Goal: Task Accomplishment & Management: Manage account settings

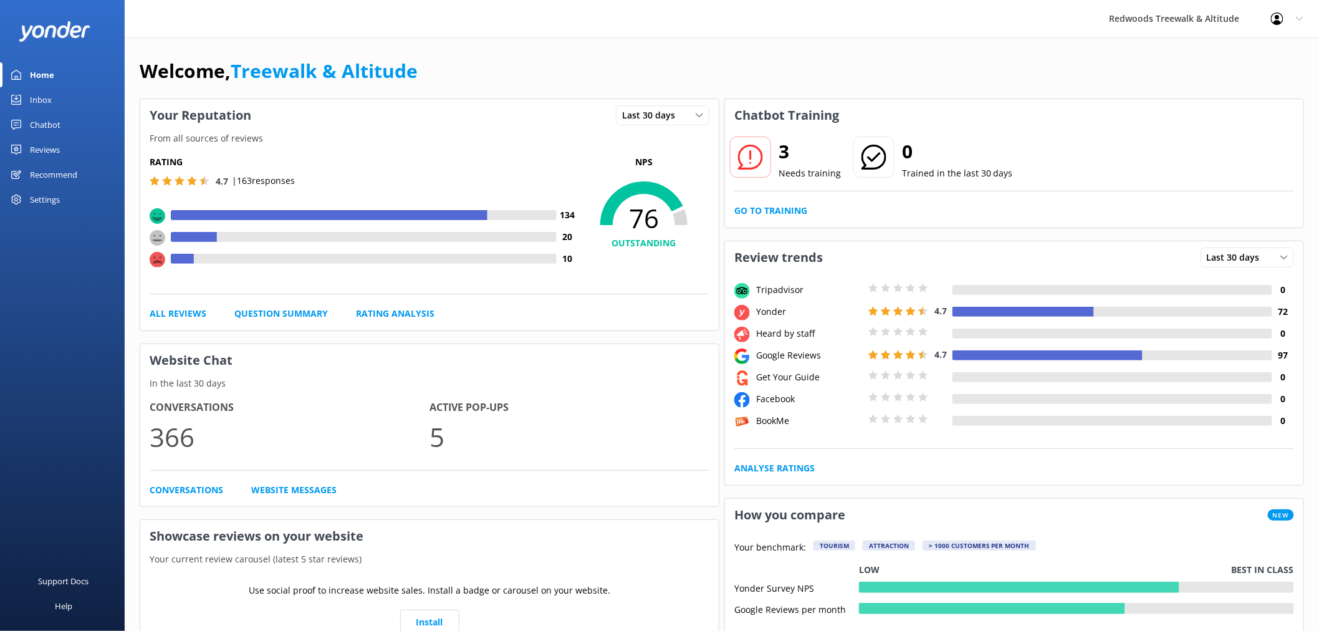
click at [52, 137] on div "Reviews" at bounding box center [45, 149] width 30 height 25
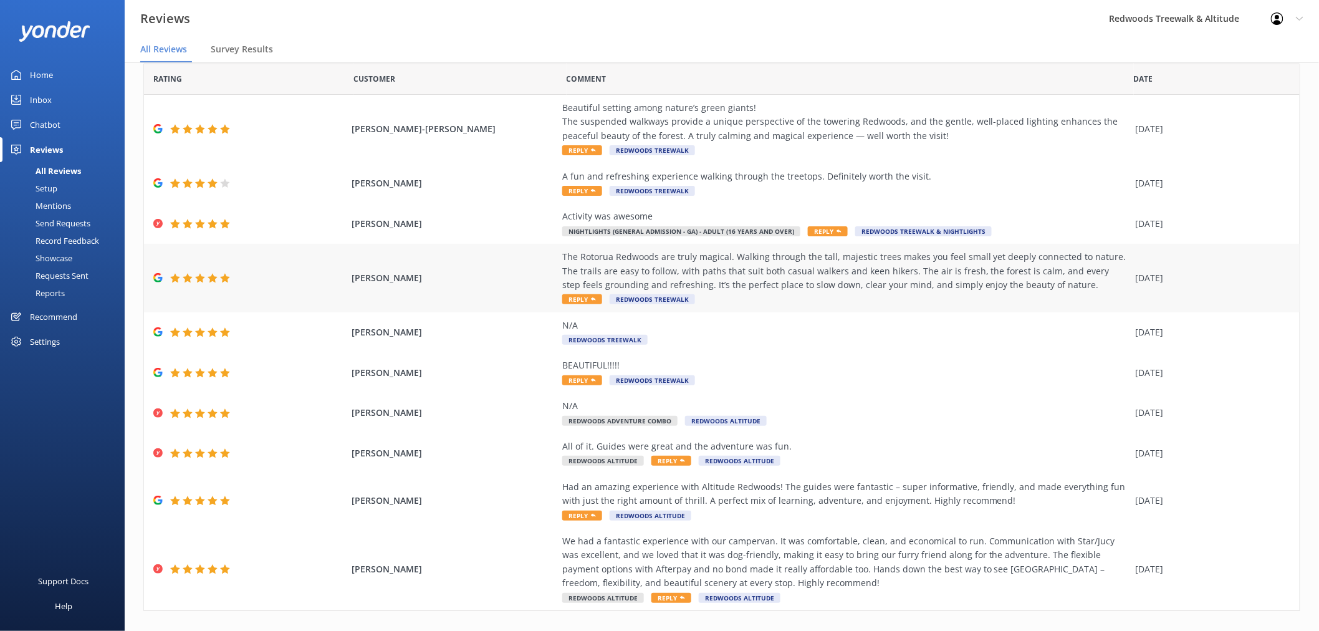
scroll to position [64, 0]
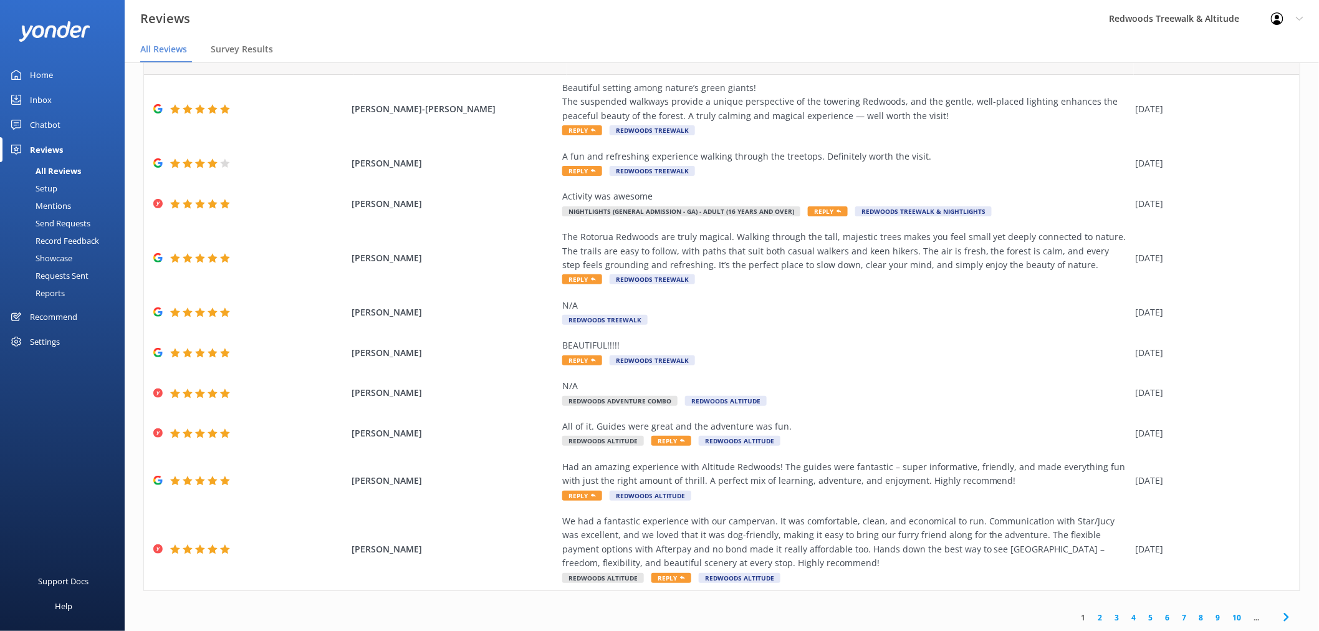
click at [80, 95] on link "Inbox" at bounding box center [62, 99] width 125 height 25
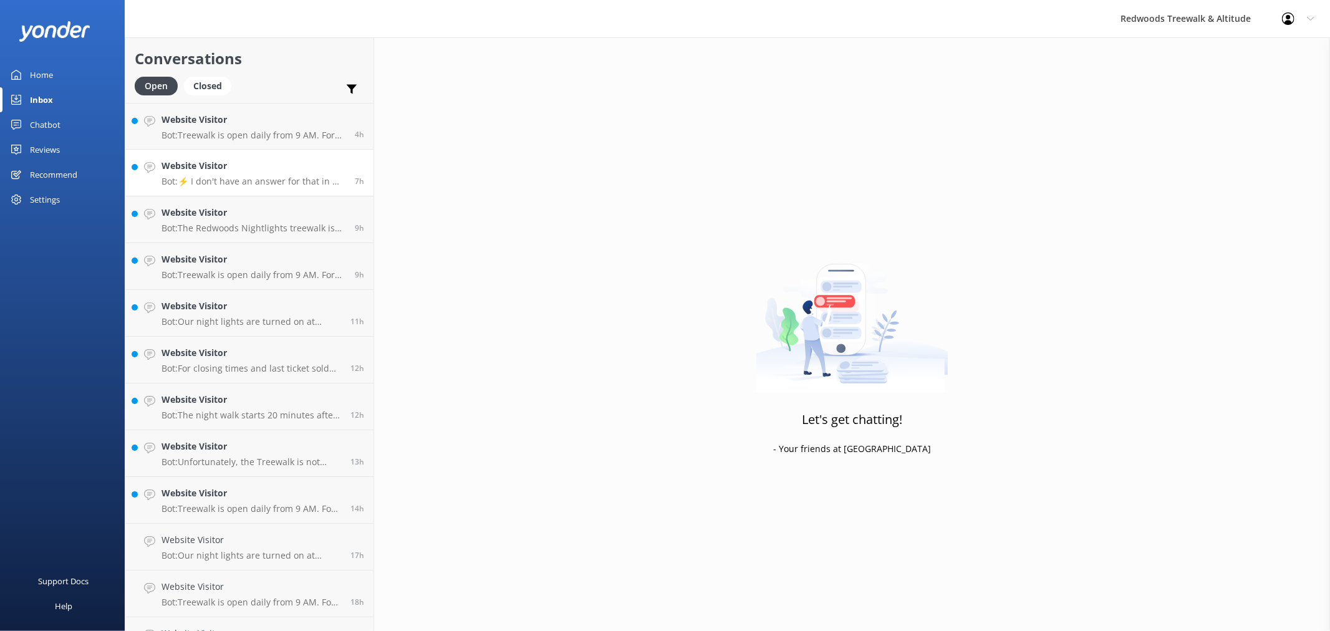
click at [252, 178] on p "Bot: ⚡ I don't have an answer for that in my knowledge base. Please try and rep…" at bounding box center [253, 181] width 184 height 11
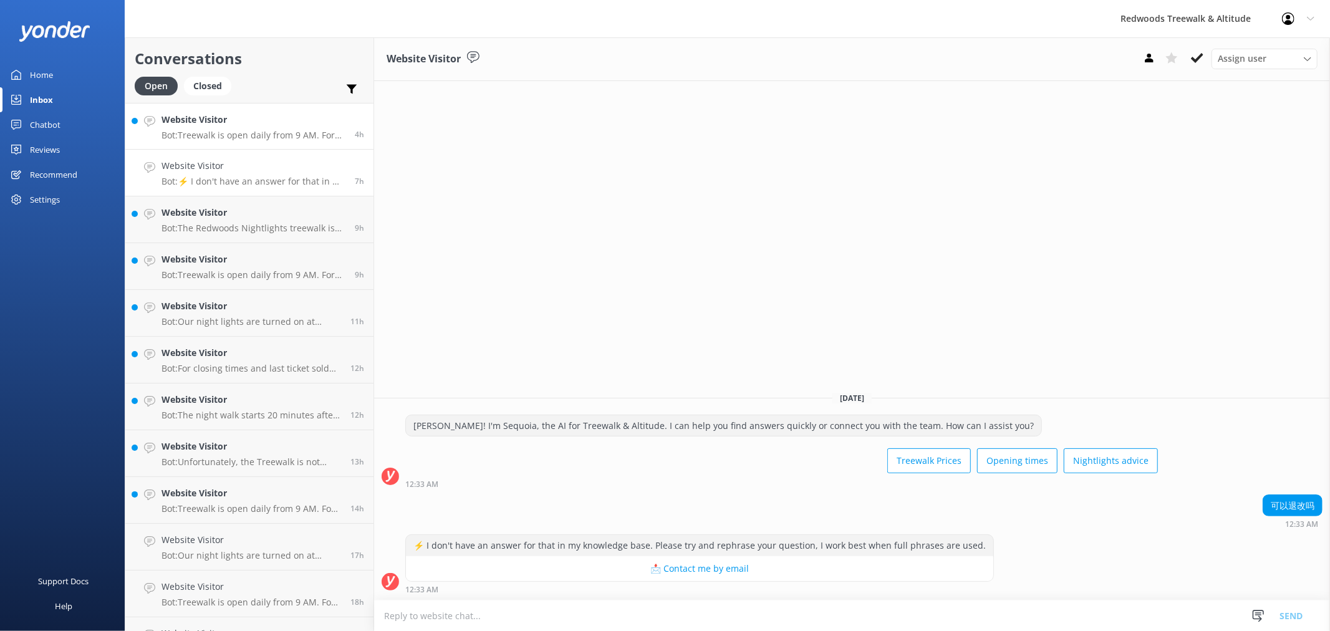
click at [249, 123] on h4 "Website Visitor" at bounding box center [253, 120] width 184 height 14
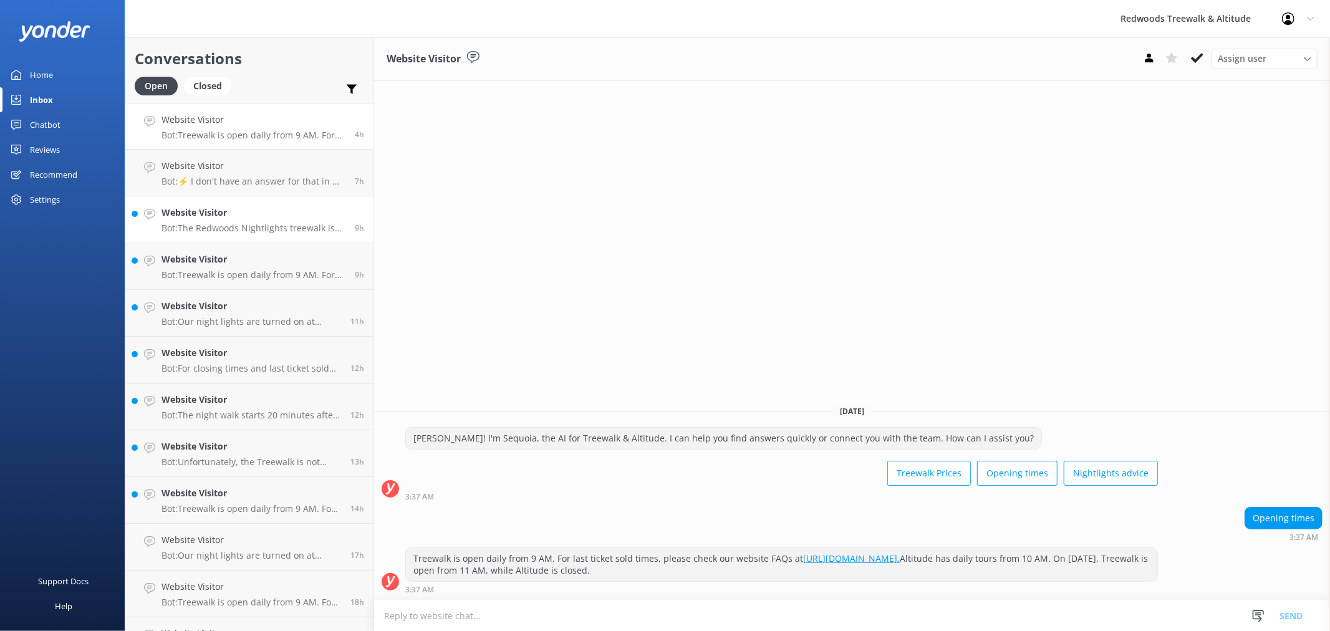
click at [239, 229] on p "Bot: The Redwoods Nightlights treewalk is generally open throughout the year, b…" at bounding box center [253, 228] width 184 height 11
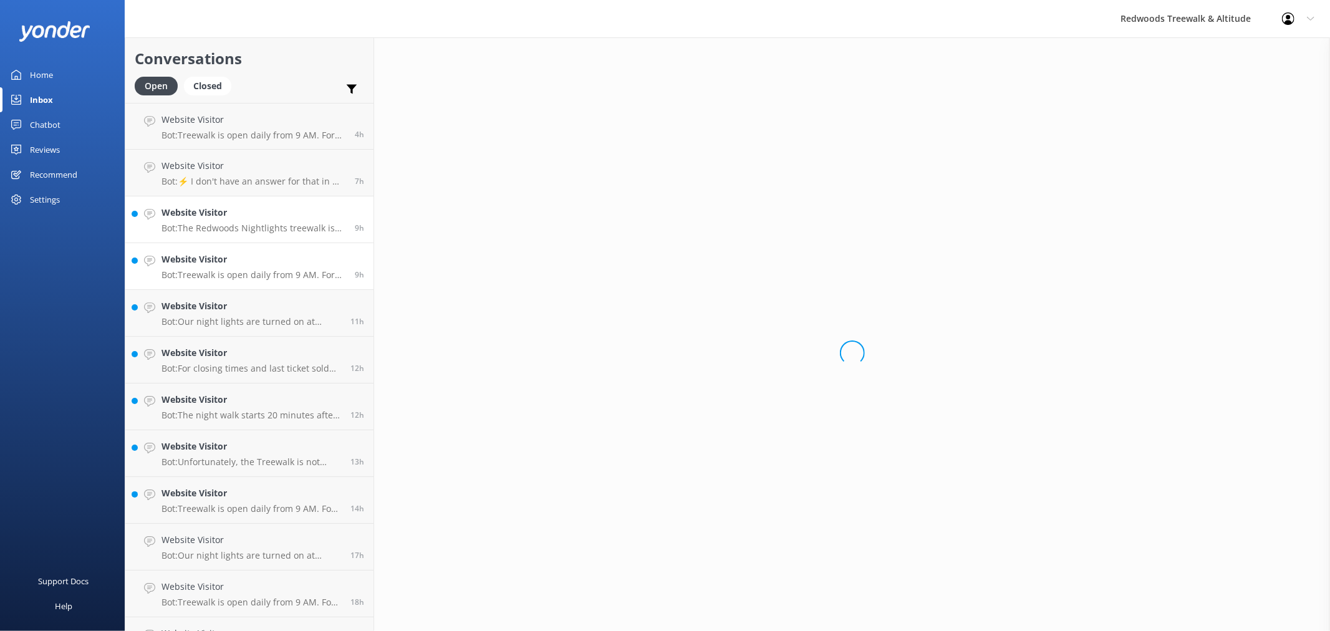
click at [238, 268] on div "Website Visitor Bot: Treewalk is open daily from 9 AM. For last ticket sold tim…" at bounding box center [253, 265] width 184 height 27
click at [232, 316] on p "Bot: Our night lights are turned on at sunset, and the night walk starts 20 min…" at bounding box center [251, 321] width 180 height 11
click at [227, 369] on p "Bot: For closing times and last ticket sold times, please check our website FAQ…" at bounding box center [251, 368] width 180 height 11
click at [231, 410] on p "Bot: The night walk starts 20 minutes after sunset. You can check sunset times …" at bounding box center [251, 415] width 180 height 11
click at [227, 500] on h4 "Website Visitor" at bounding box center [251, 493] width 180 height 14
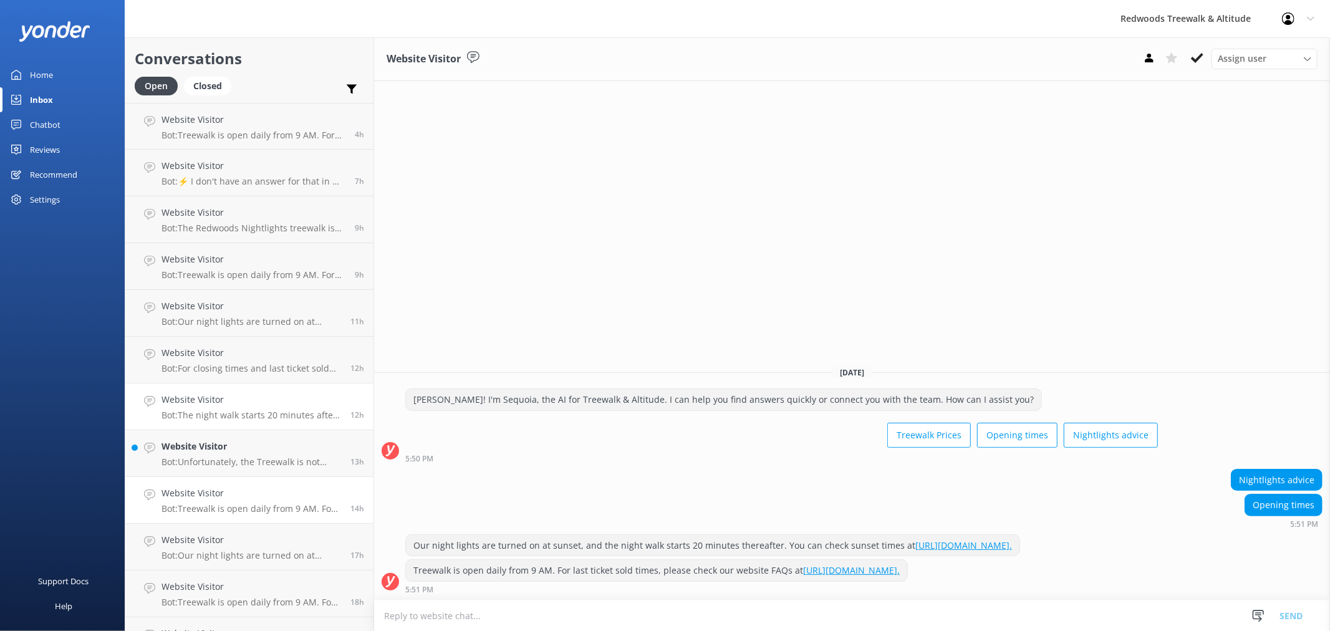
drag, startPoint x: 208, startPoint y: 459, endPoint x: 206, endPoint y: 423, distance: 36.2
click at [208, 458] on p "Bot: Unfortunately, the Treewalk is not wheelchair accessible due to the narrow…" at bounding box center [251, 461] width 180 height 11
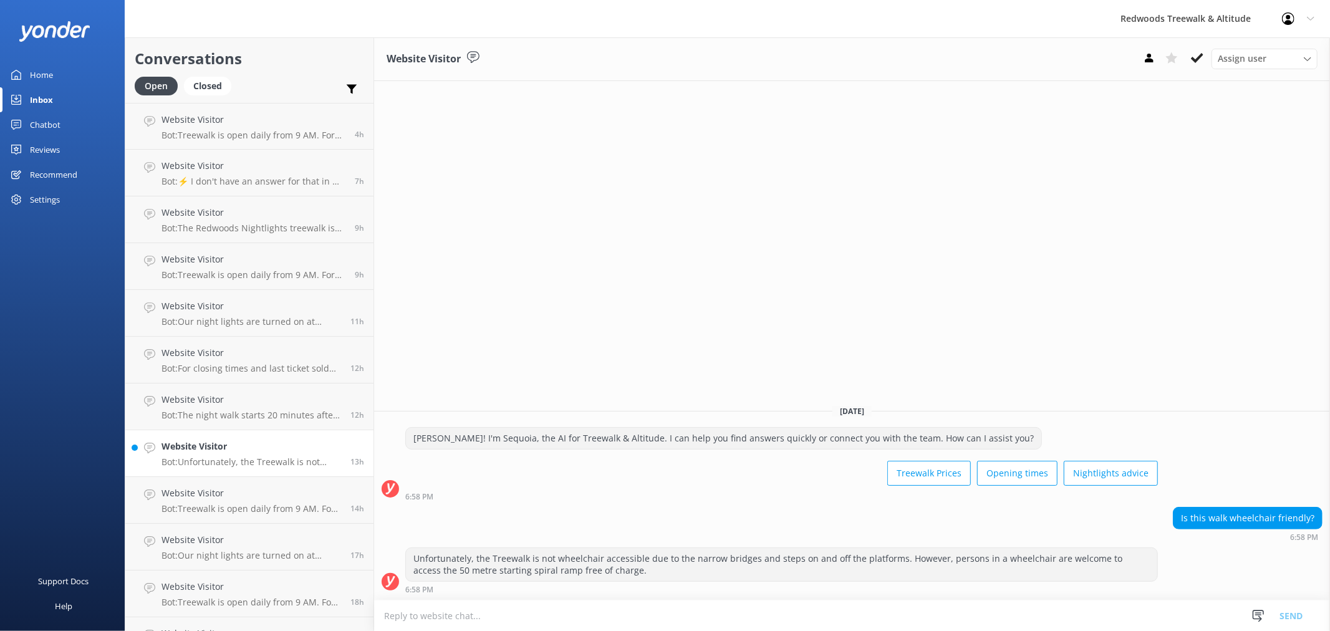
click at [51, 70] on div "Home" at bounding box center [41, 74] width 23 height 25
